Goal: Contribute content

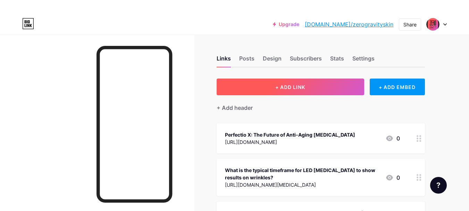
click at [284, 79] on button "+ ADD LINK" at bounding box center [291, 86] width 148 height 17
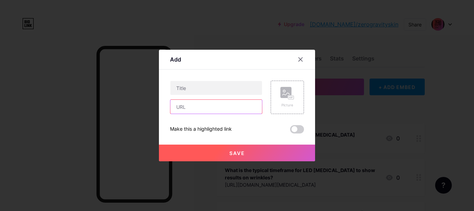
click at [185, 109] on input "text" at bounding box center [216, 107] width 92 height 14
paste input "[URL][DOMAIN_NAME]"
type input "[URL][DOMAIN_NAME]"
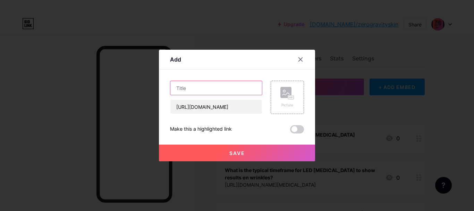
scroll to position [0, 0]
click at [211, 84] on input "text" at bounding box center [216, 88] width 92 height 14
paste input "Juvenis Red LED Therapy: Renew Your Skin Naturally"
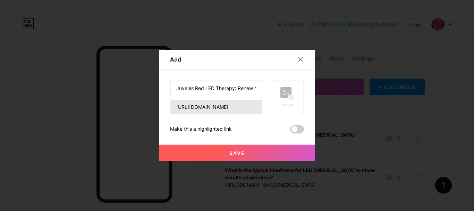
scroll to position [0, 42]
type input "Juvenis Red LED Therapy: Renew Your Skin Naturally"
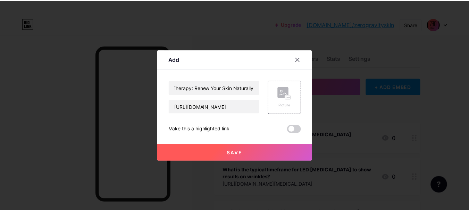
scroll to position [0, 0]
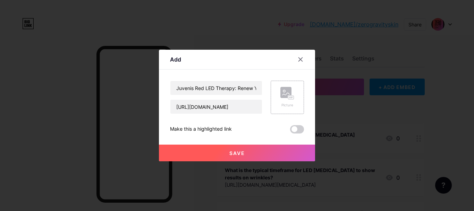
click at [280, 102] on div "Picture" at bounding box center [287, 97] width 33 height 33
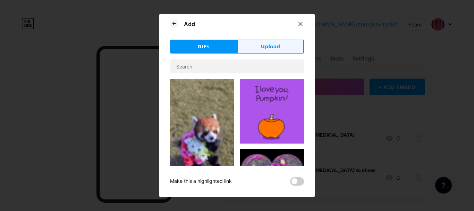
click at [261, 50] on button "Upload" at bounding box center [270, 47] width 67 height 14
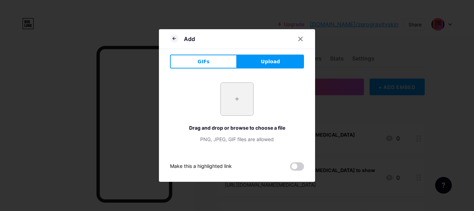
click at [238, 96] on input "file" at bounding box center [237, 99] width 33 height 33
type input "C:\fakepath\Juvenis Red LED Therapy Renew Your Skin Naturally.jpg"
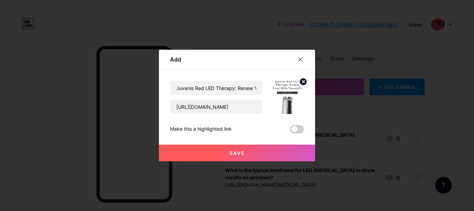
click at [239, 153] on span "Save" at bounding box center [237, 153] width 16 height 6
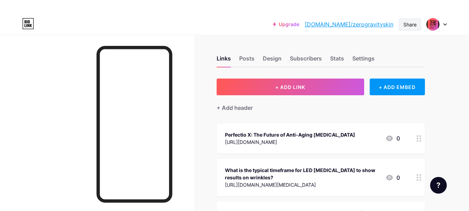
click at [411, 26] on div "Share" at bounding box center [409, 24] width 13 height 7
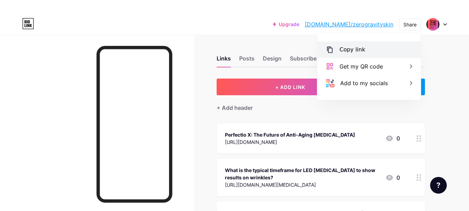
click at [376, 51] on div "Copy link" at bounding box center [368, 49] width 103 height 17
